Goal: Task Accomplishment & Management: Use online tool/utility

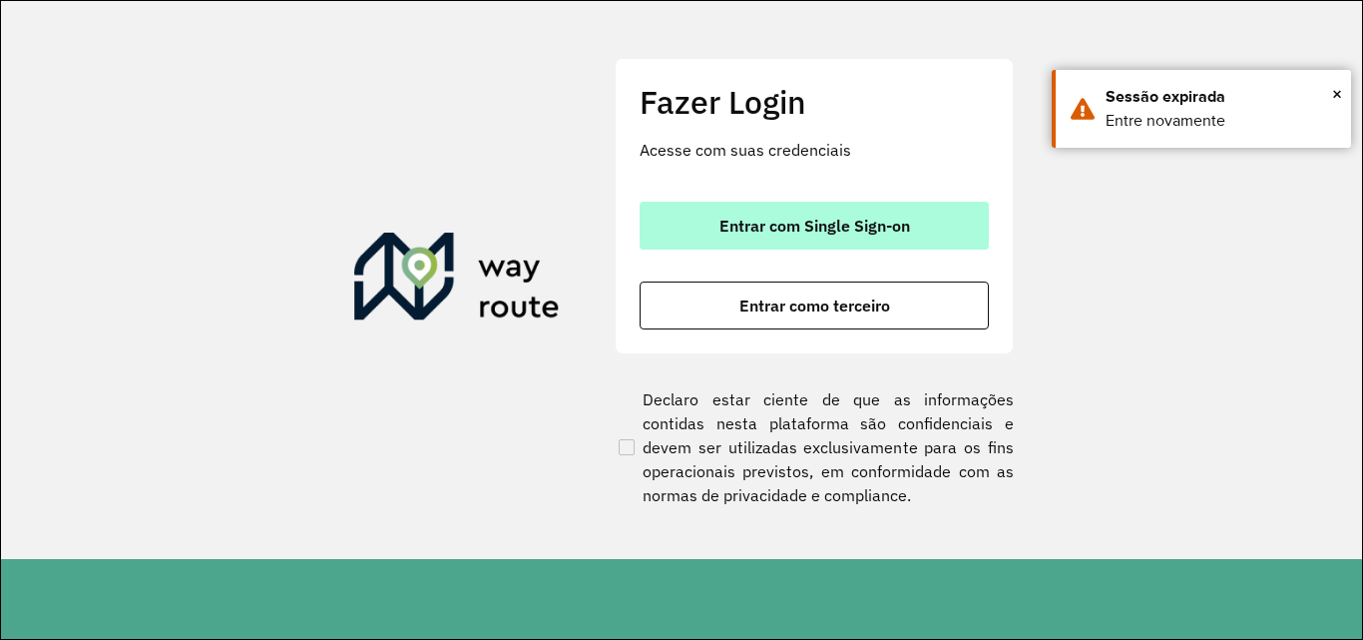
click at [781, 242] on button "Entrar com Single Sign-on" at bounding box center [814, 226] width 349 height 48
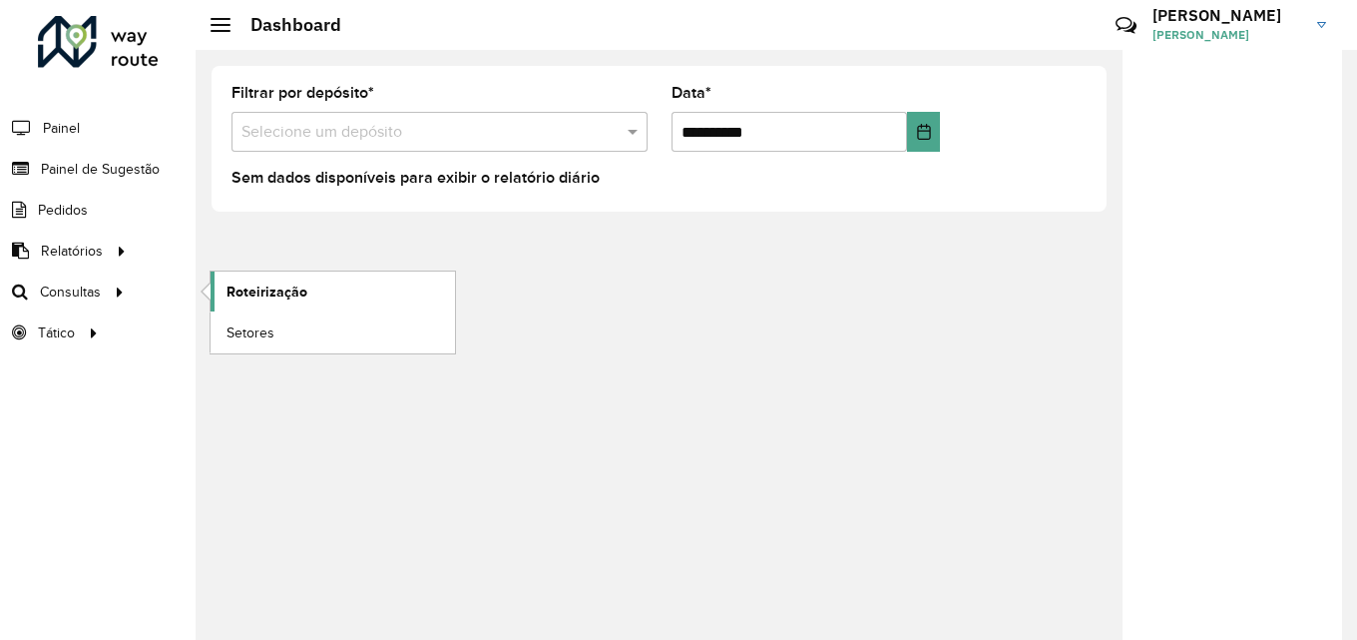
click at [302, 286] on span "Roteirização" at bounding box center [266, 291] width 81 height 21
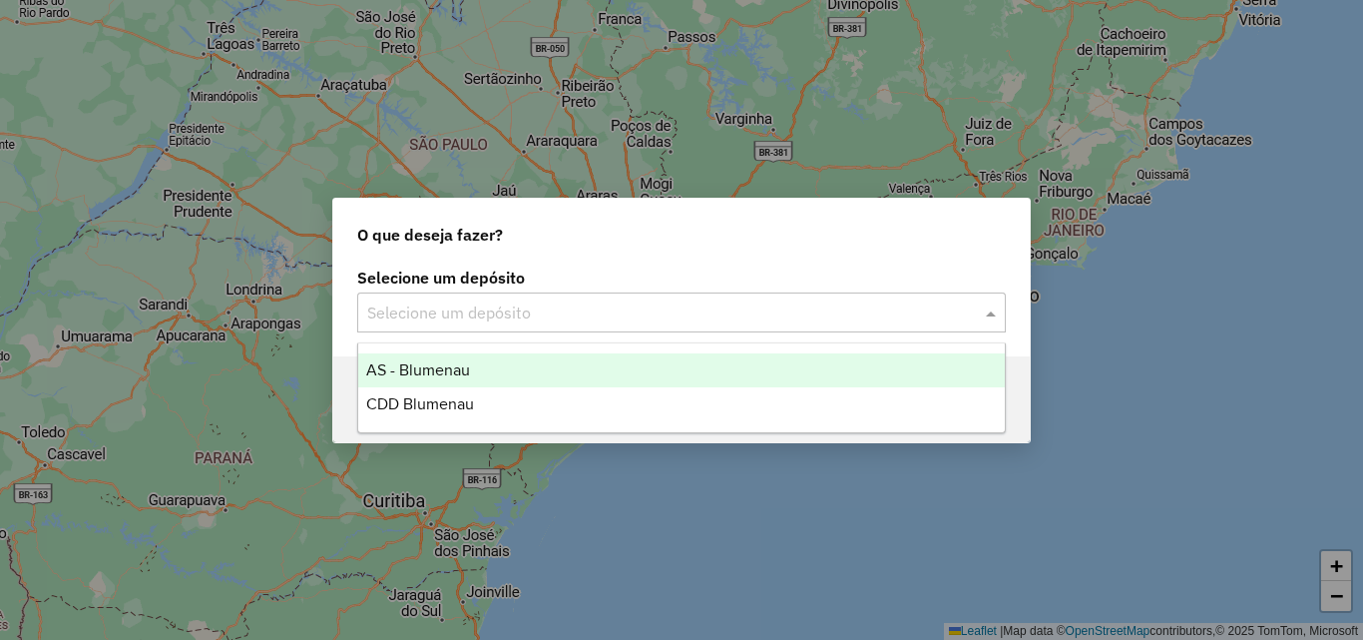
click at [399, 307] on input "text" at bounding box center [661, 313] width 589 height 24
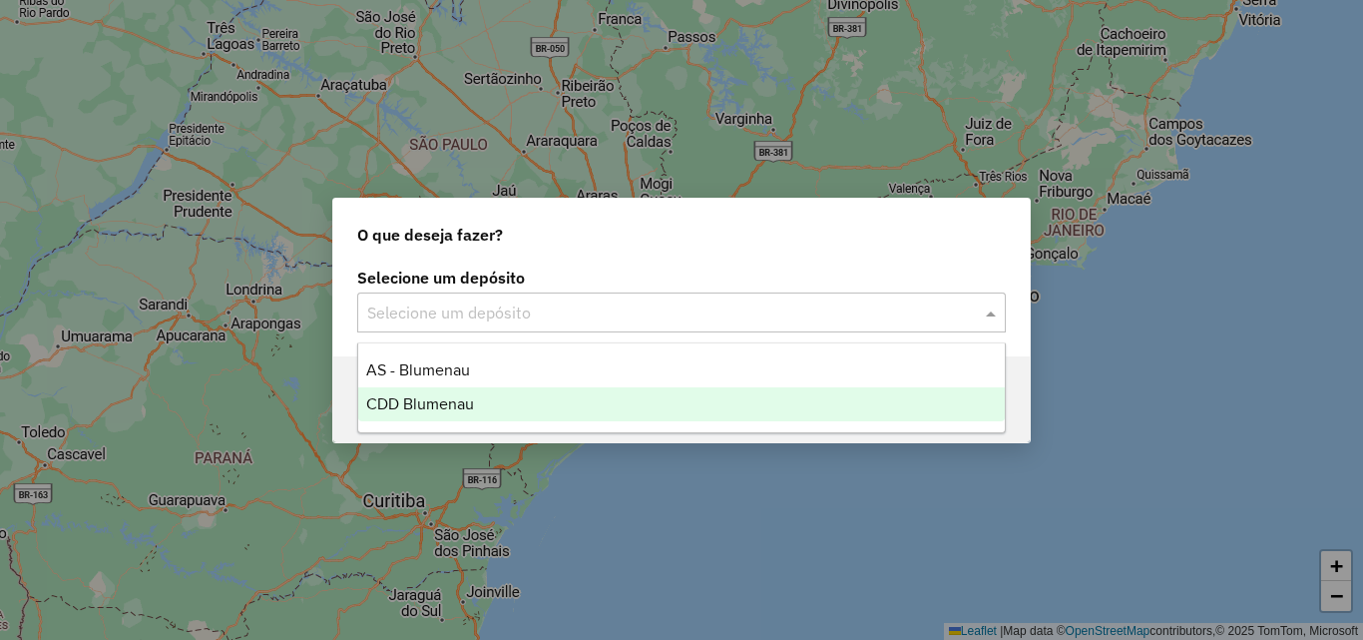
click at [396, 393] on div "CDD Blumenau" at bounding box center [681, 404] width 647 height 34
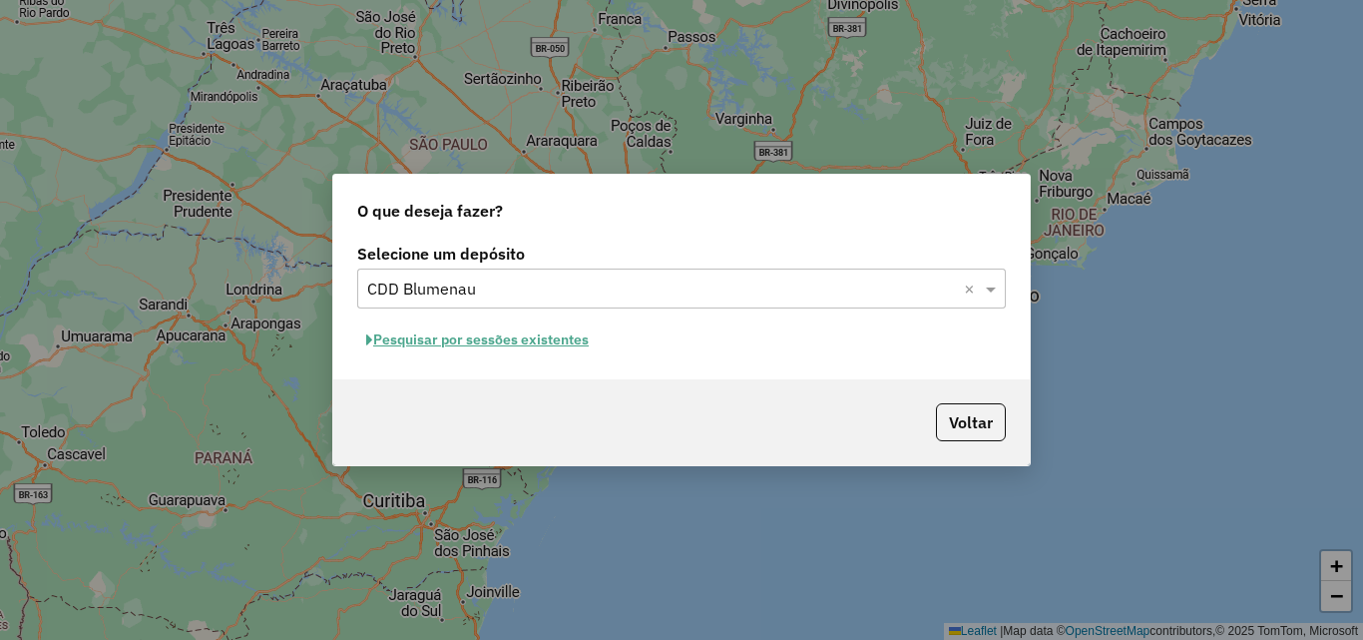
click at [527, 343] on button "Pesquisar por sessões existentes" at bounding box center [477, 339] width 240 height 31
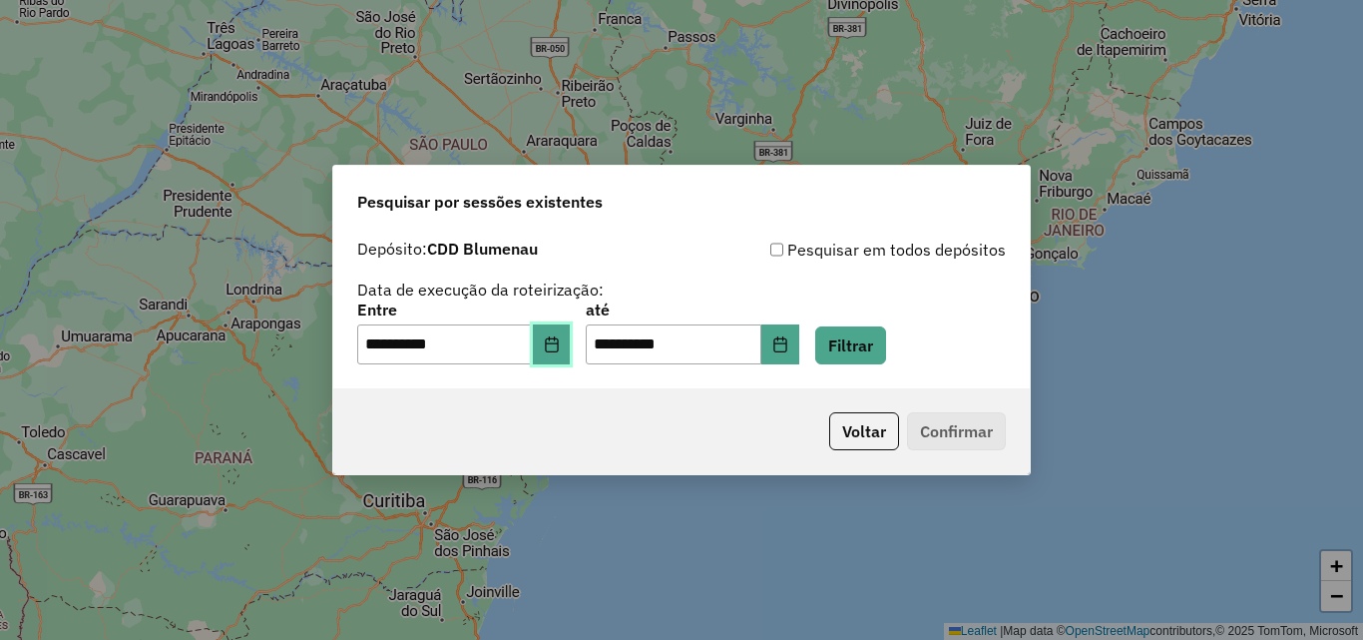
click at [571, 341] on button "Choose Date" at bounding box center [552, 344] width 38 height 40
click at [910, 285] on div "**********" at bounding box center [681, 300] width 649 height 127
click at [886, 333] on button "Filtrar" at bounding box center [850, 345] width 71 height 38
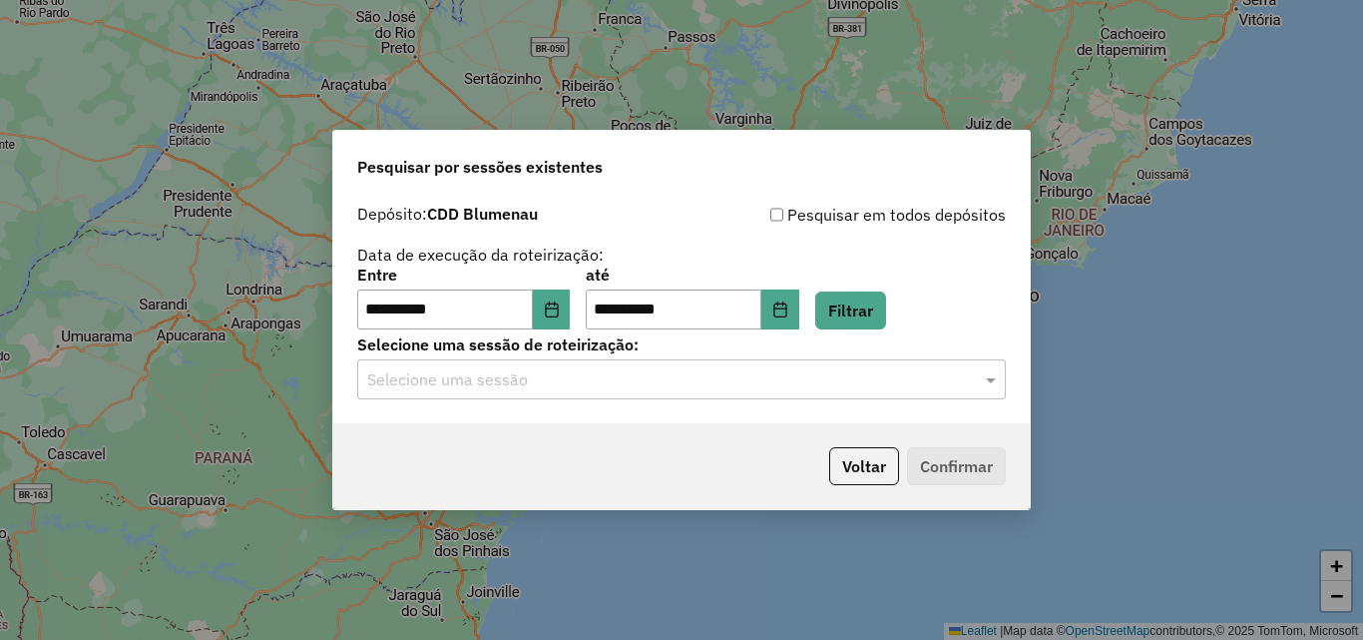
click at [597, 394] on div "Selecione uma sessão" at bounding box center [681, 379] width 649 height 40
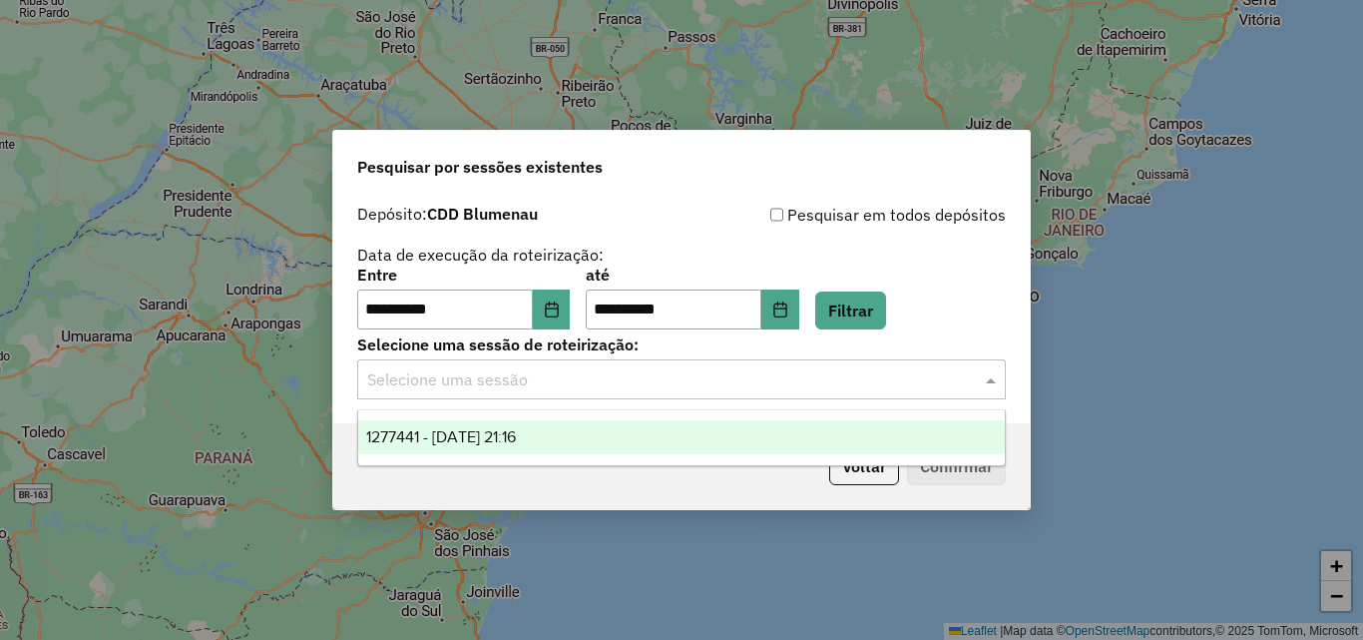
click at [516, 430] on span "1277441 - 17/09/2025 21:16" at bounding box center [441, 436] width 150 height 17
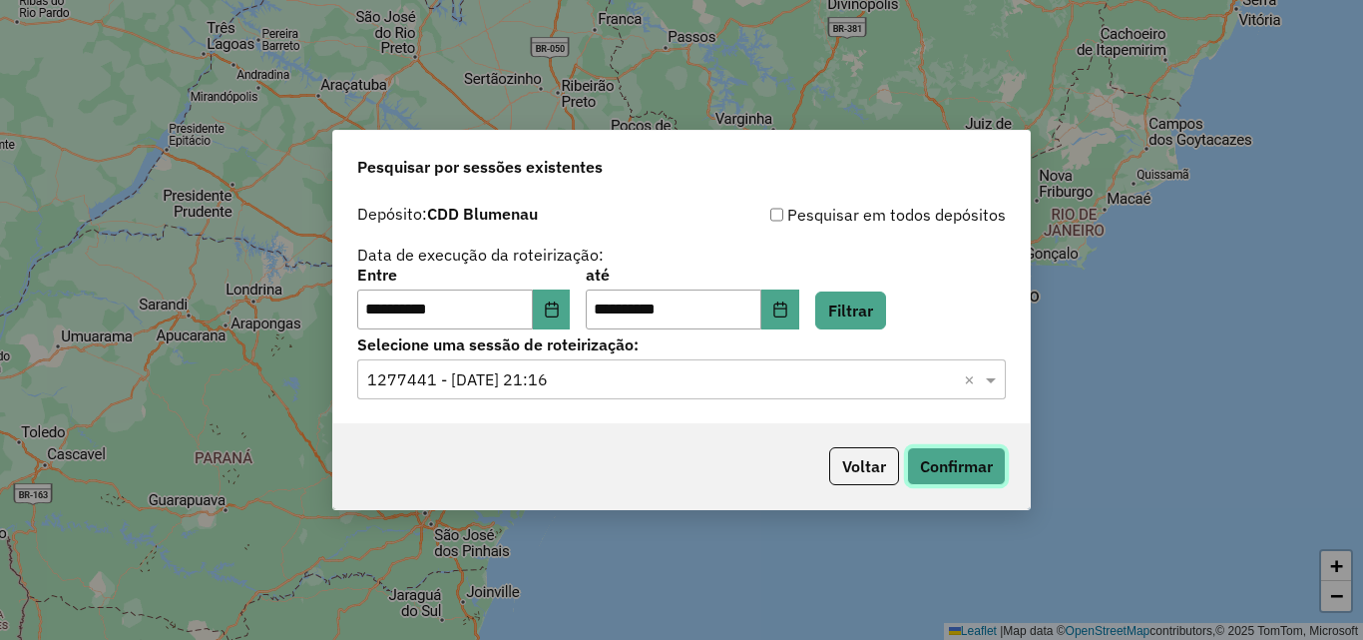
click at [987, 464] on button "Confirmar" at bounding box center [956, 466] width 99 height 38
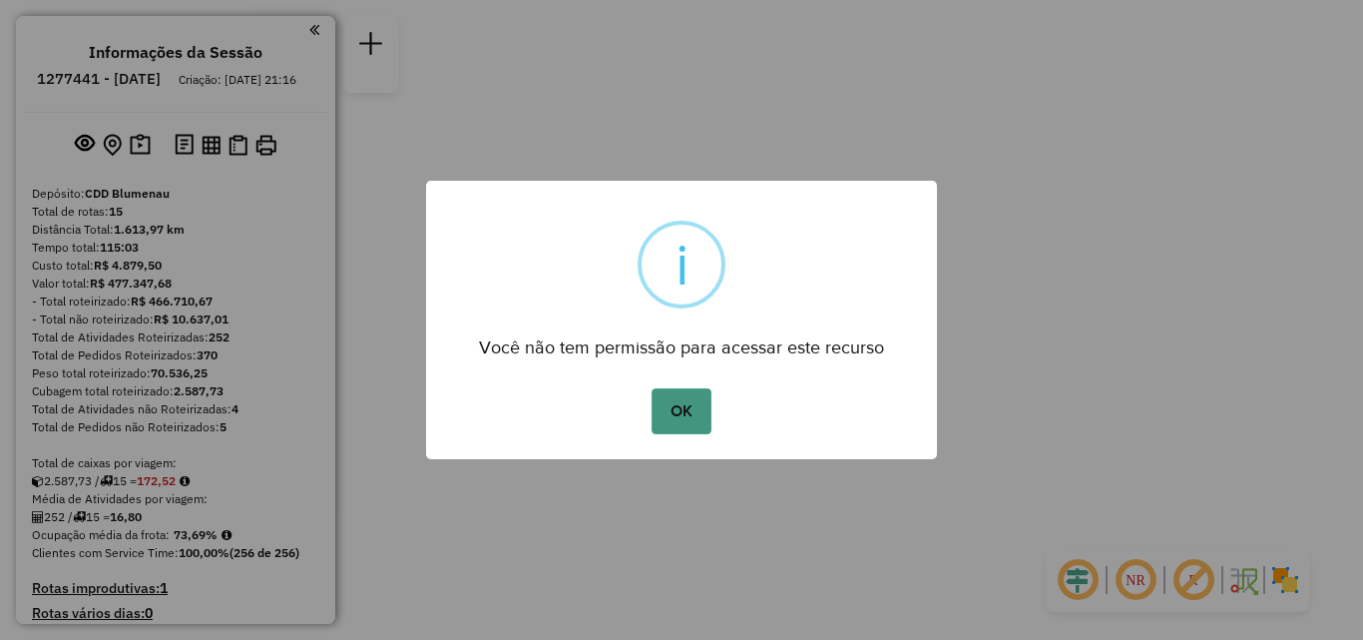
click at [689, 405] on button "OK" at bounding box center [681, 411] width 59 height 46
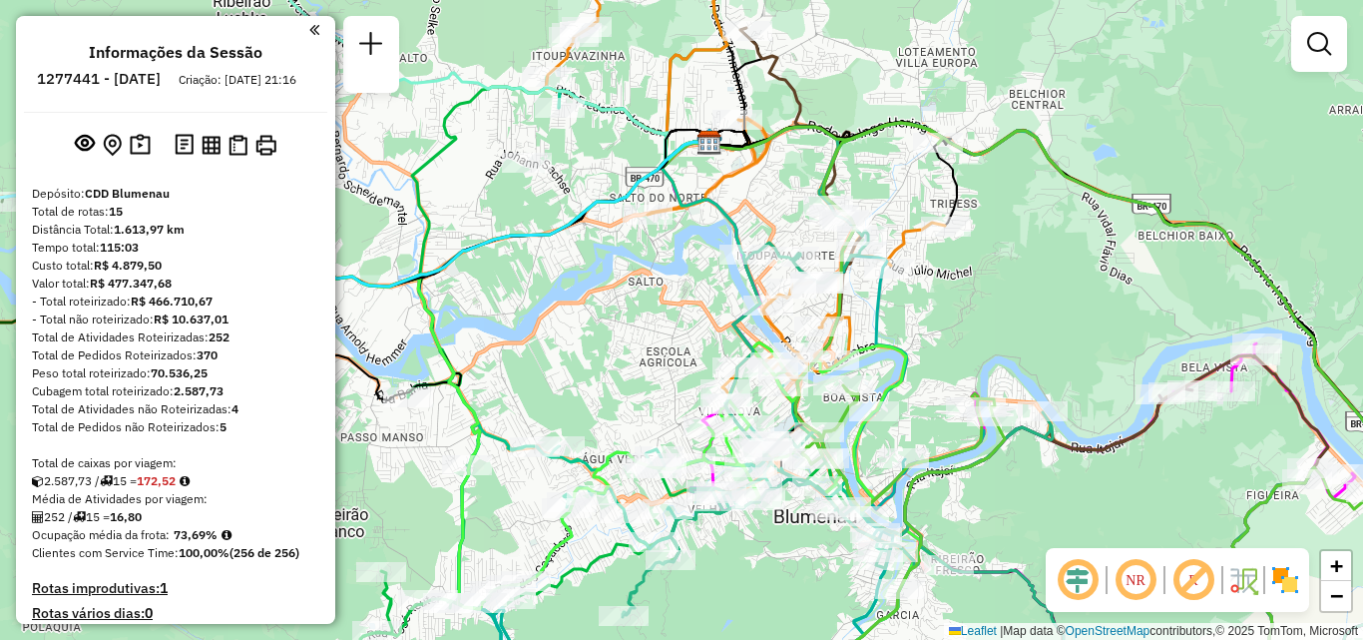
drag, startPoint x: 951, startPoint y: 342, endPoint x: 967, endPoint y: 354, distance: 20.0
click at [966, 354] on div "Janela de atendimento Grade de atendimento Capacidade Transportadoras Veículos …" at bounding box center [681, 320] width 1363 height 640
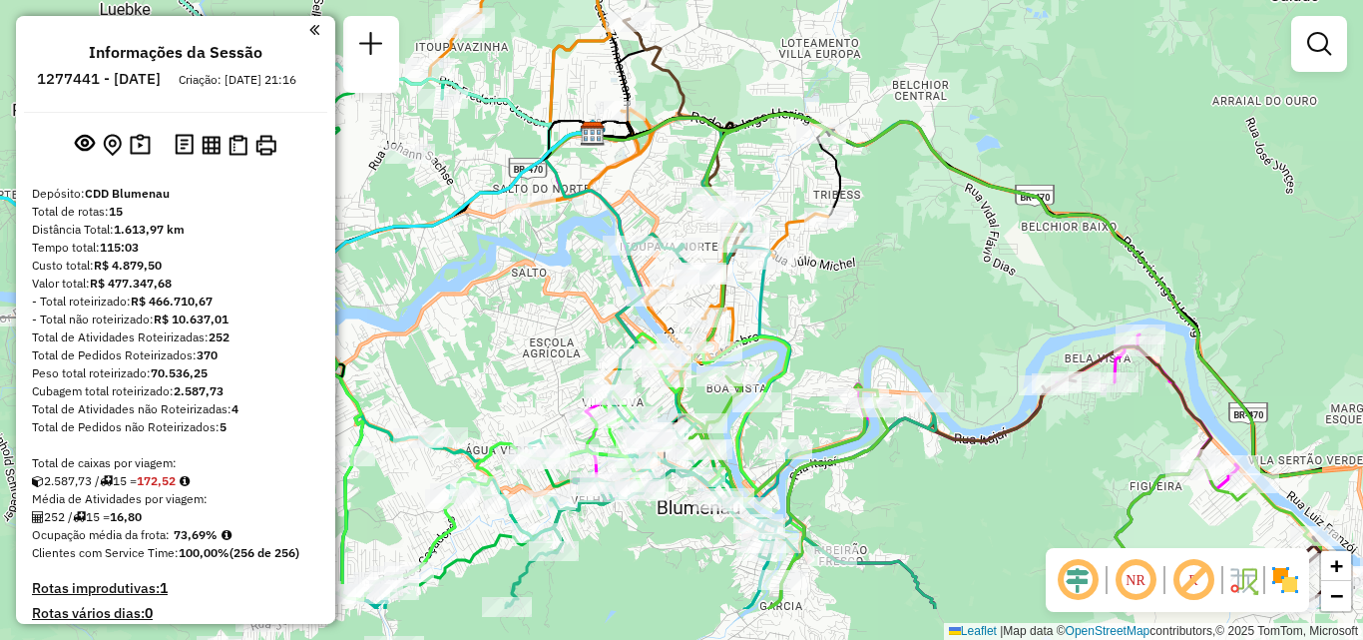
drag, startPoint x: 715, startPoint y: 348, endPoint x: 531, endPoint y: 240, distance: 213.7
click at [533, 244] on div "Janela de atendimento Grade de atendimento Capacidade Transportadoras Veículos …" at bounding box center [681, 320] width 1363 height 640
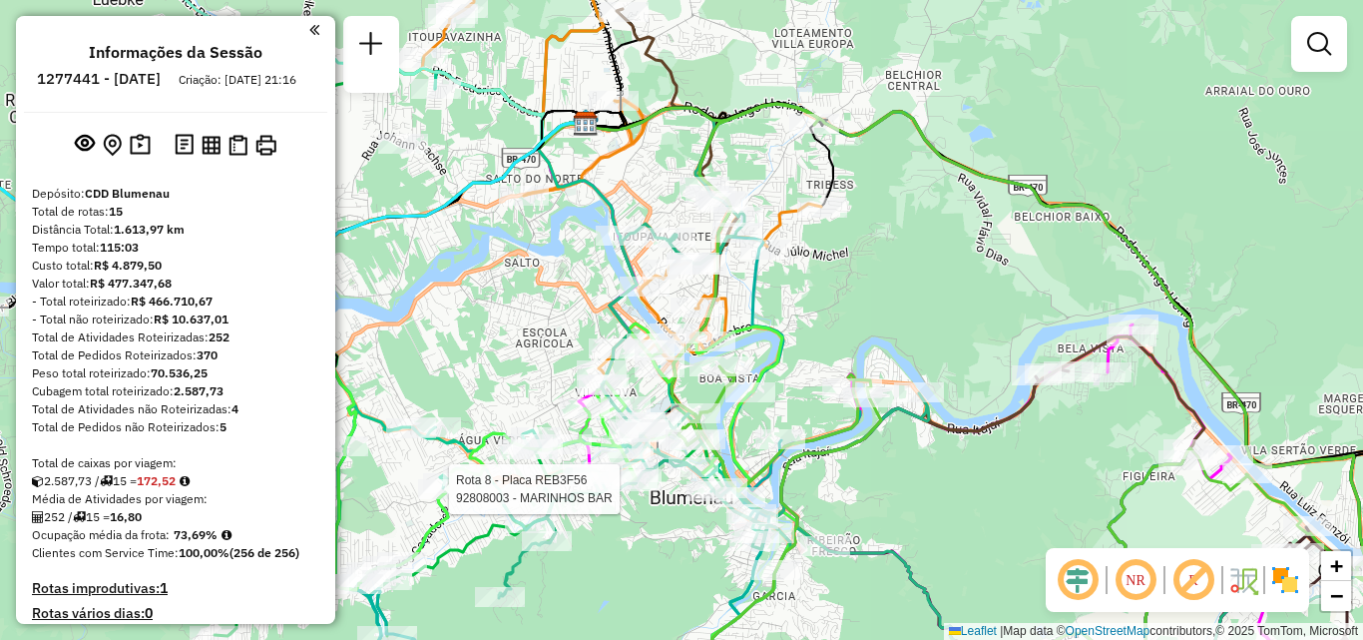
select select "**********"
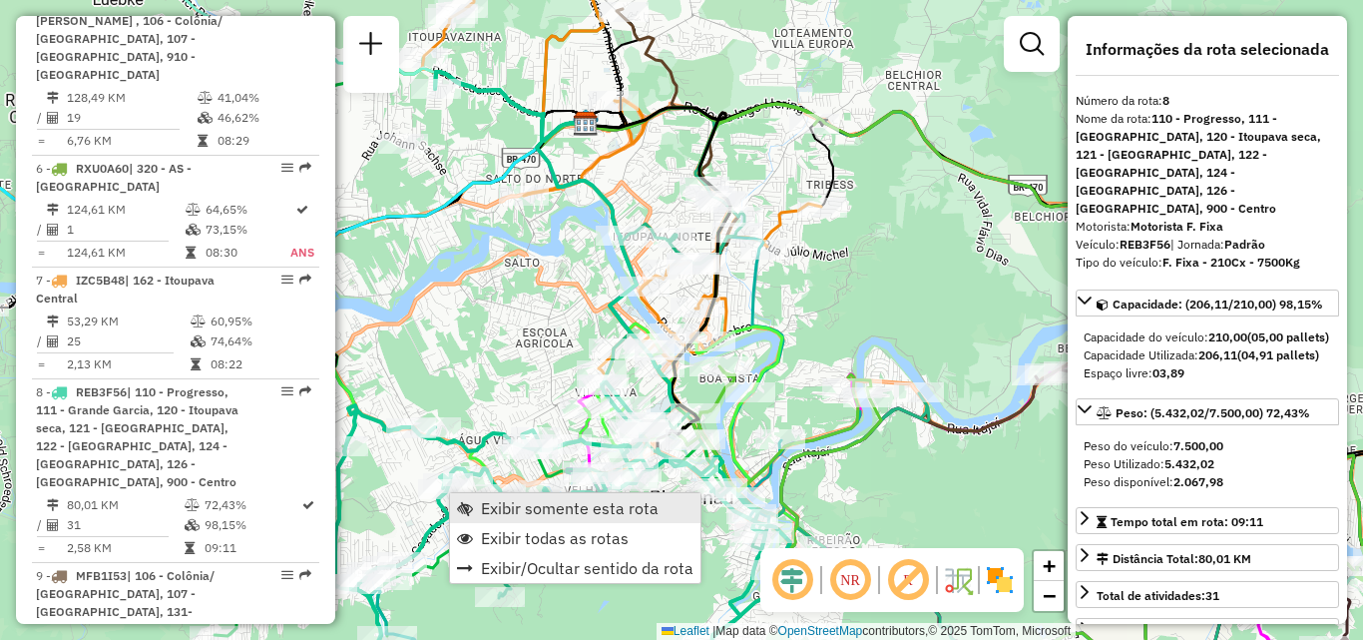
scroll to position [1708, 0]
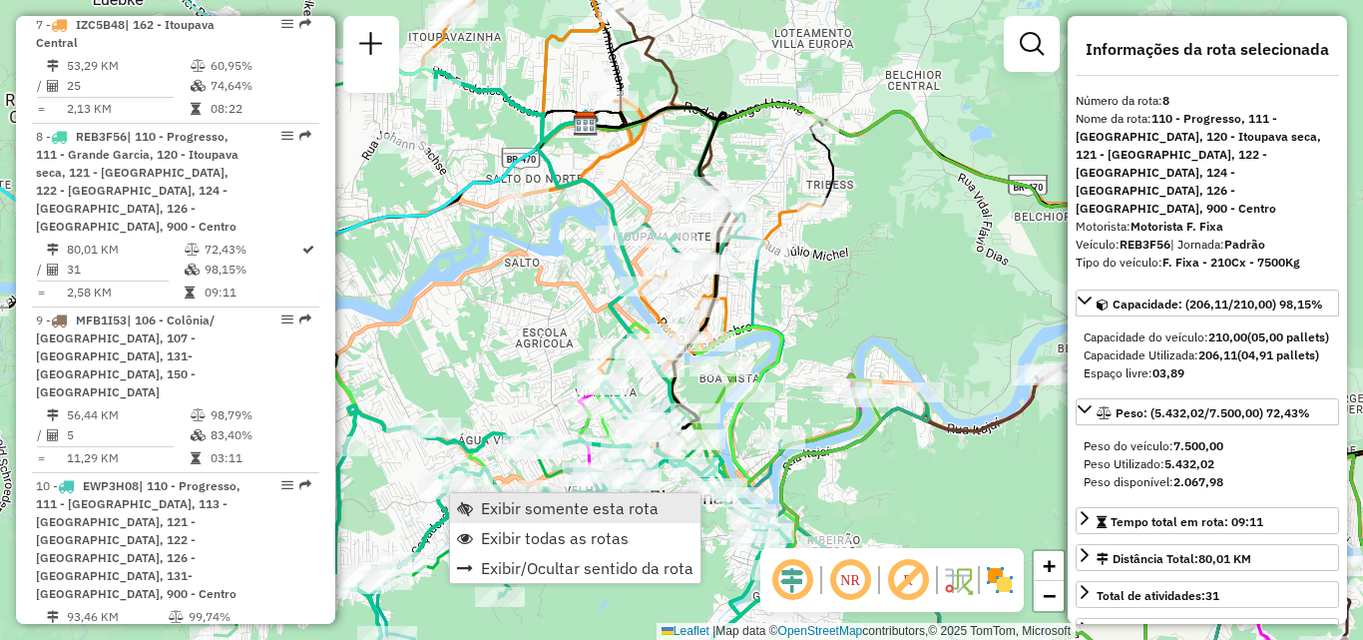
click at [510, 495] on link "Exibir somente esta rota" at bounding box center [575, 508] width 250 height 30
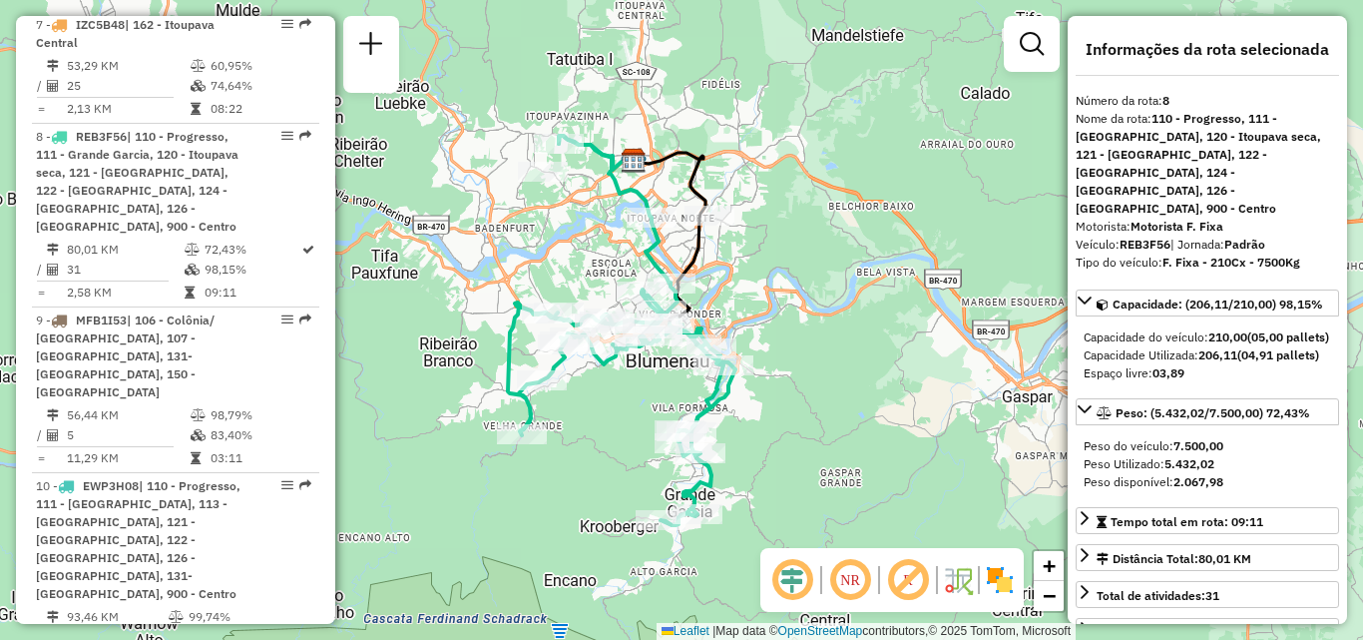
drag, startPoint x: 621, startPoint y: 457, endPoint x: 558, endPoint y: 471, distance: 64.4
click at [558, 471] on div "Janela de atendimento Grade de atendimento Capacidade Transportadoras Veículos …" at bounding box center [681, 320] width 1363 height 640
